Goal: Task Accomplishment & Management: Manage account settings

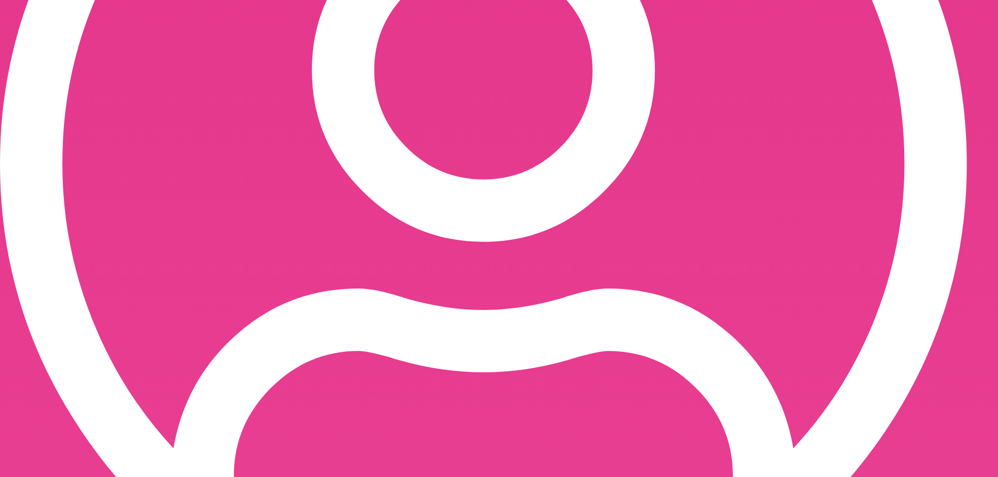
scroll to position [530, 0]
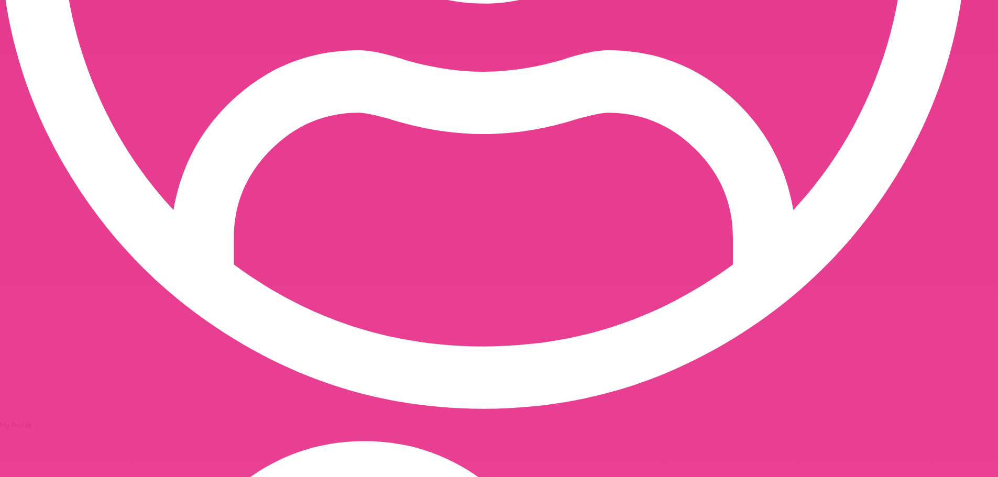
scroll to position [780, 0]
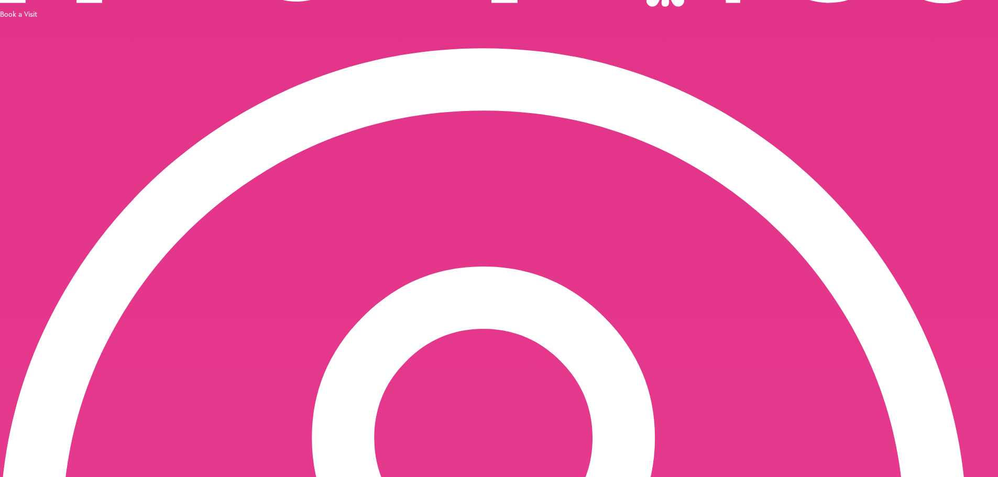
scroll to position [0, 0]
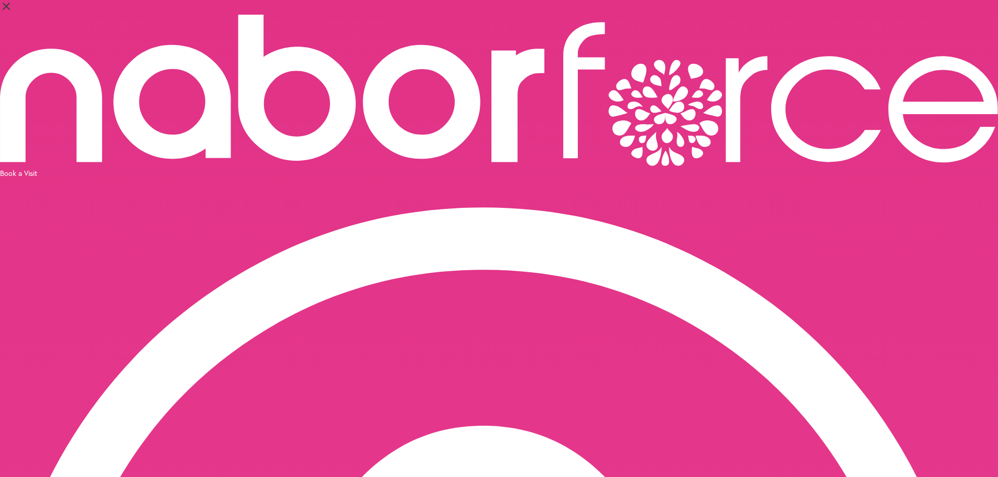
click at [771, 56] on icon at bounding box center [826, 109] width 110 height 106
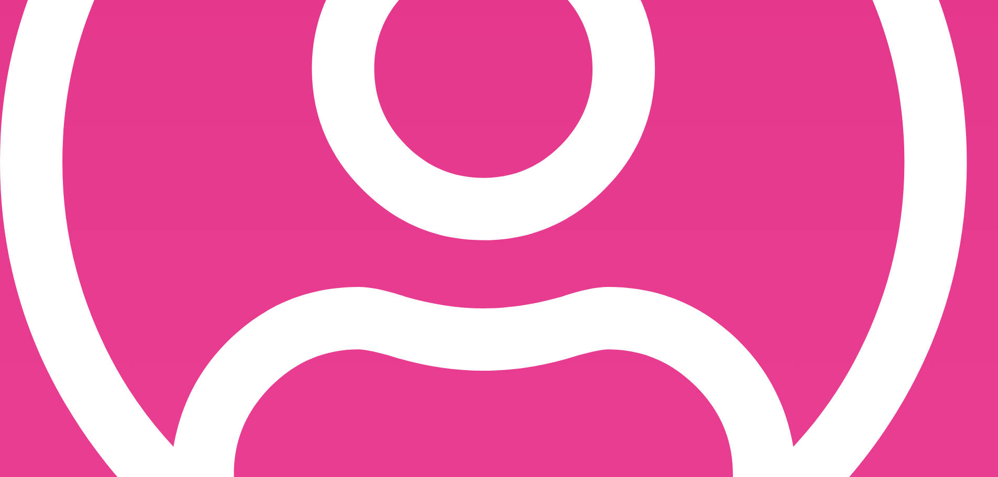
scroll to position [530, 0]
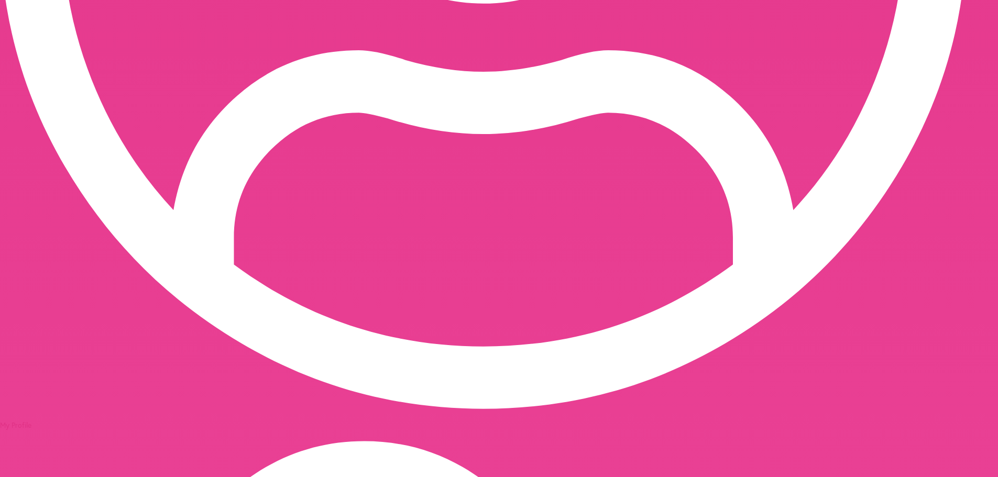
scroll to position [780, 0]
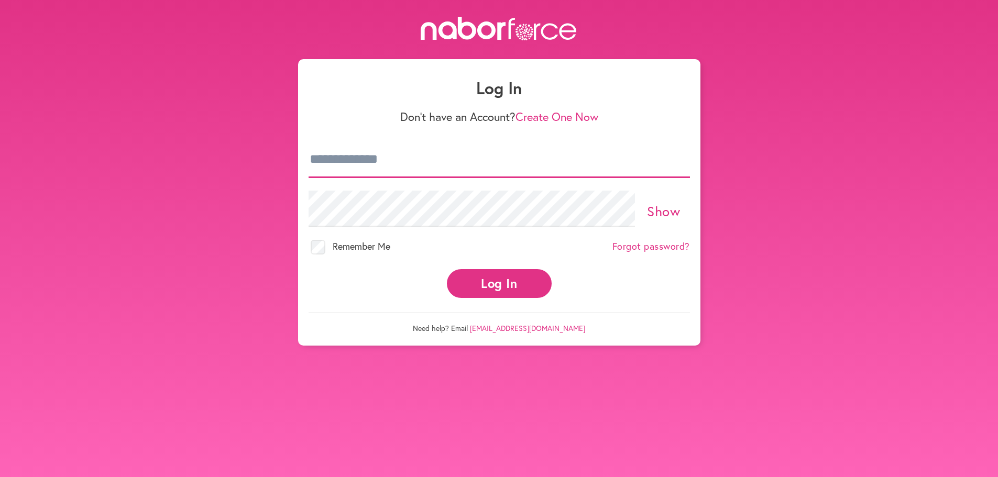
click at [422, 158] on input "email" at bounding box center [500, 160] width 382 height 37
type input "**********"
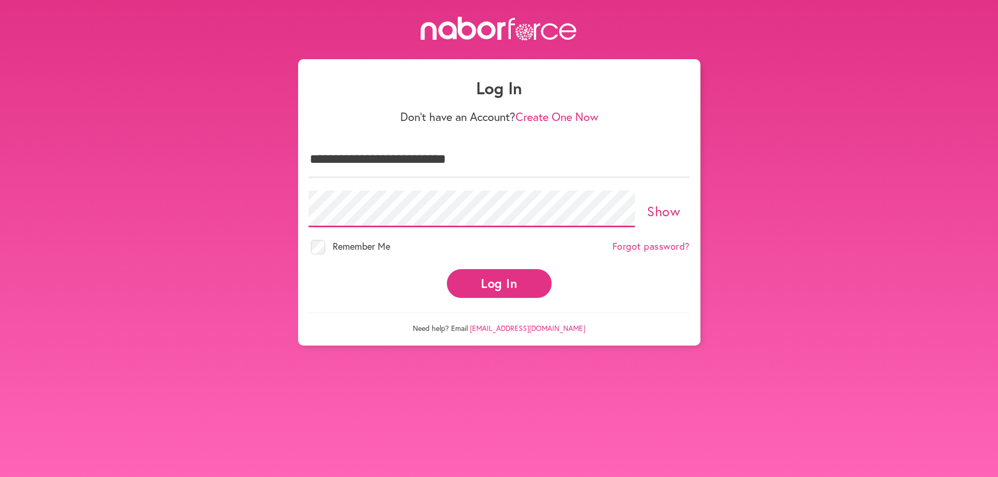
click at [505, 290] on button "Log In" at bounding box center [499, 283] width 105 height 29
